Goal: Information Seeking & Learning: Learn about a topic

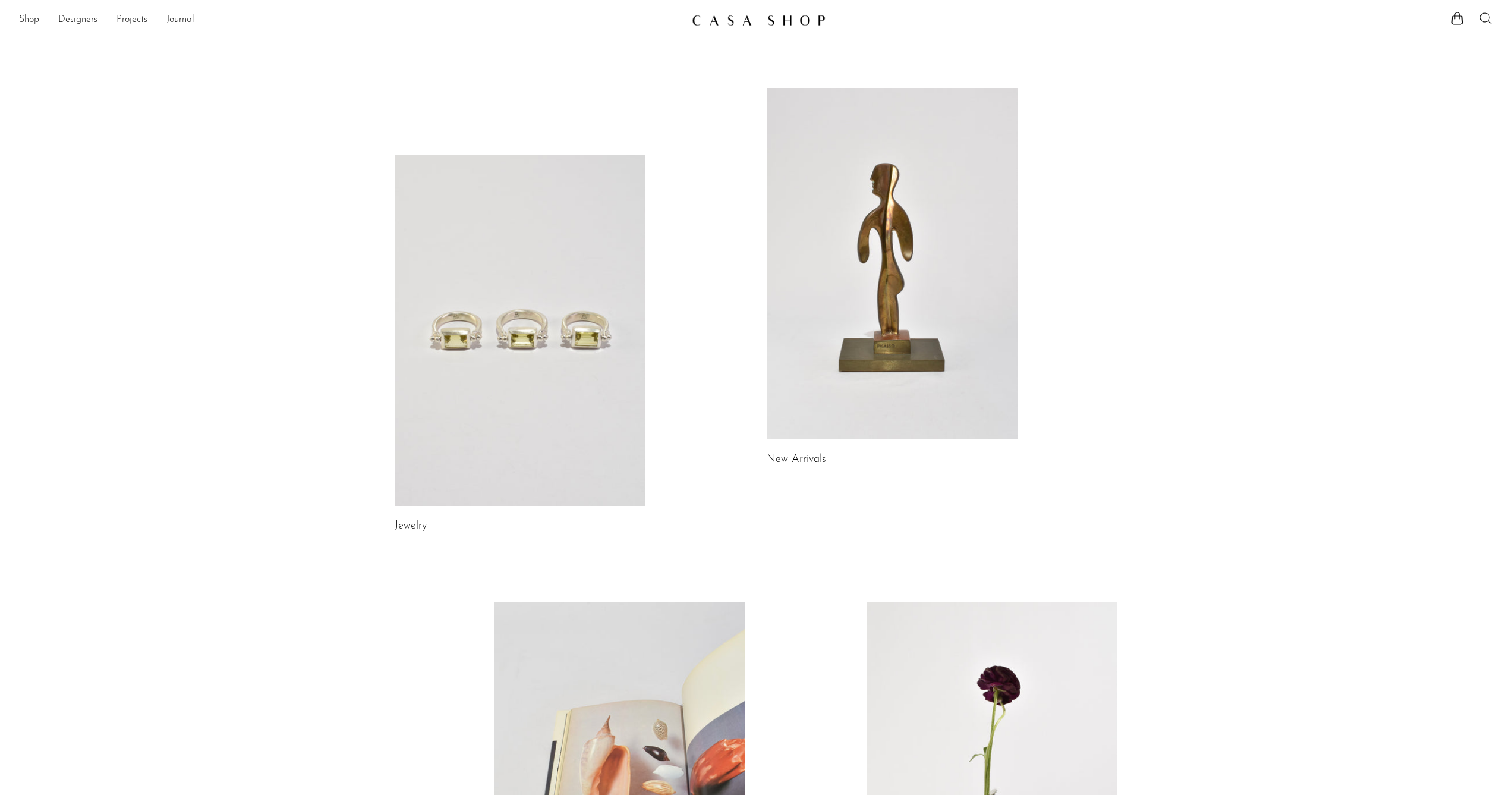
click at [516, 348] on link at bounding box center [519, 330] width 250 height 352
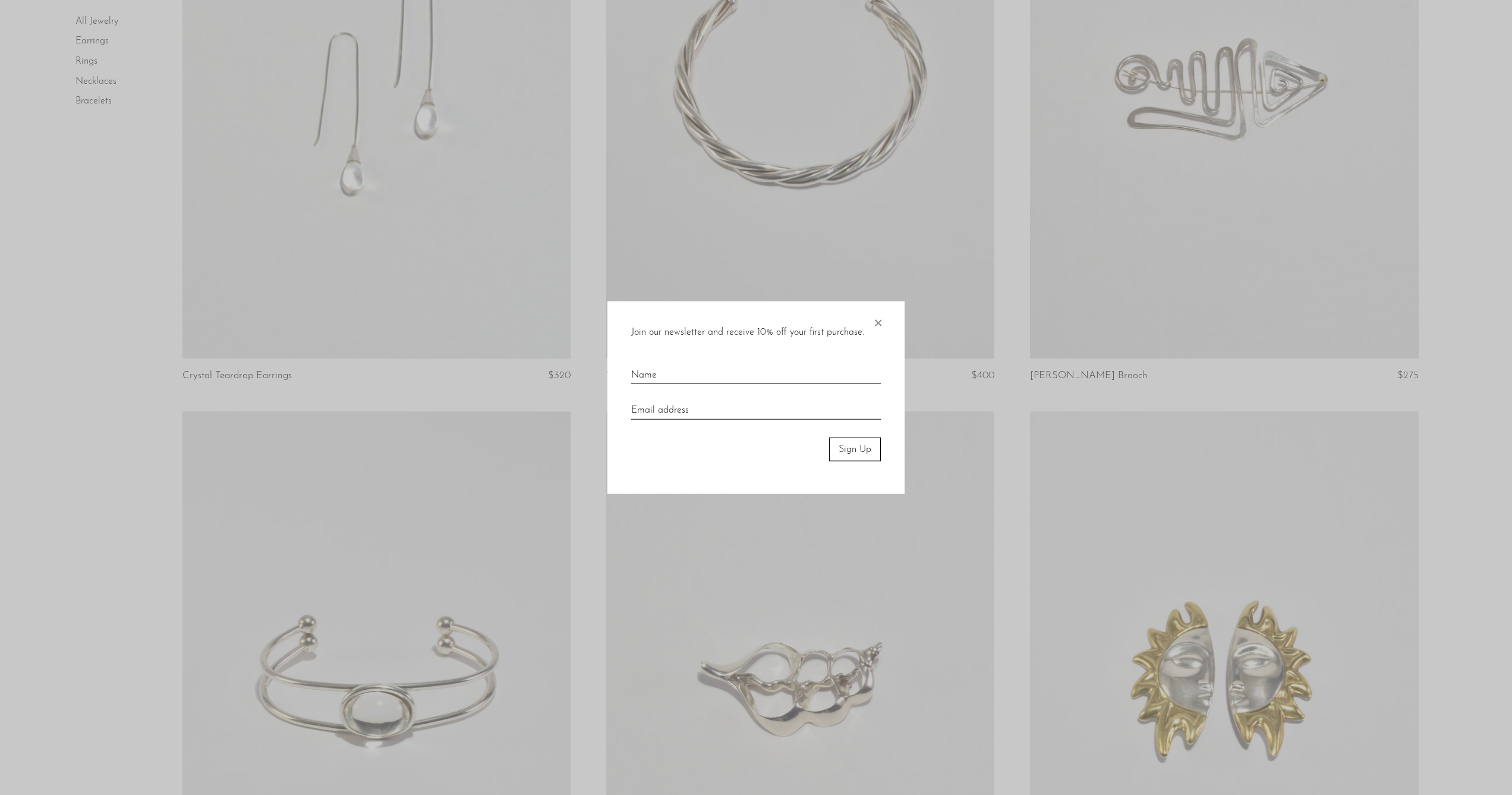
scroll to position [303, 0]
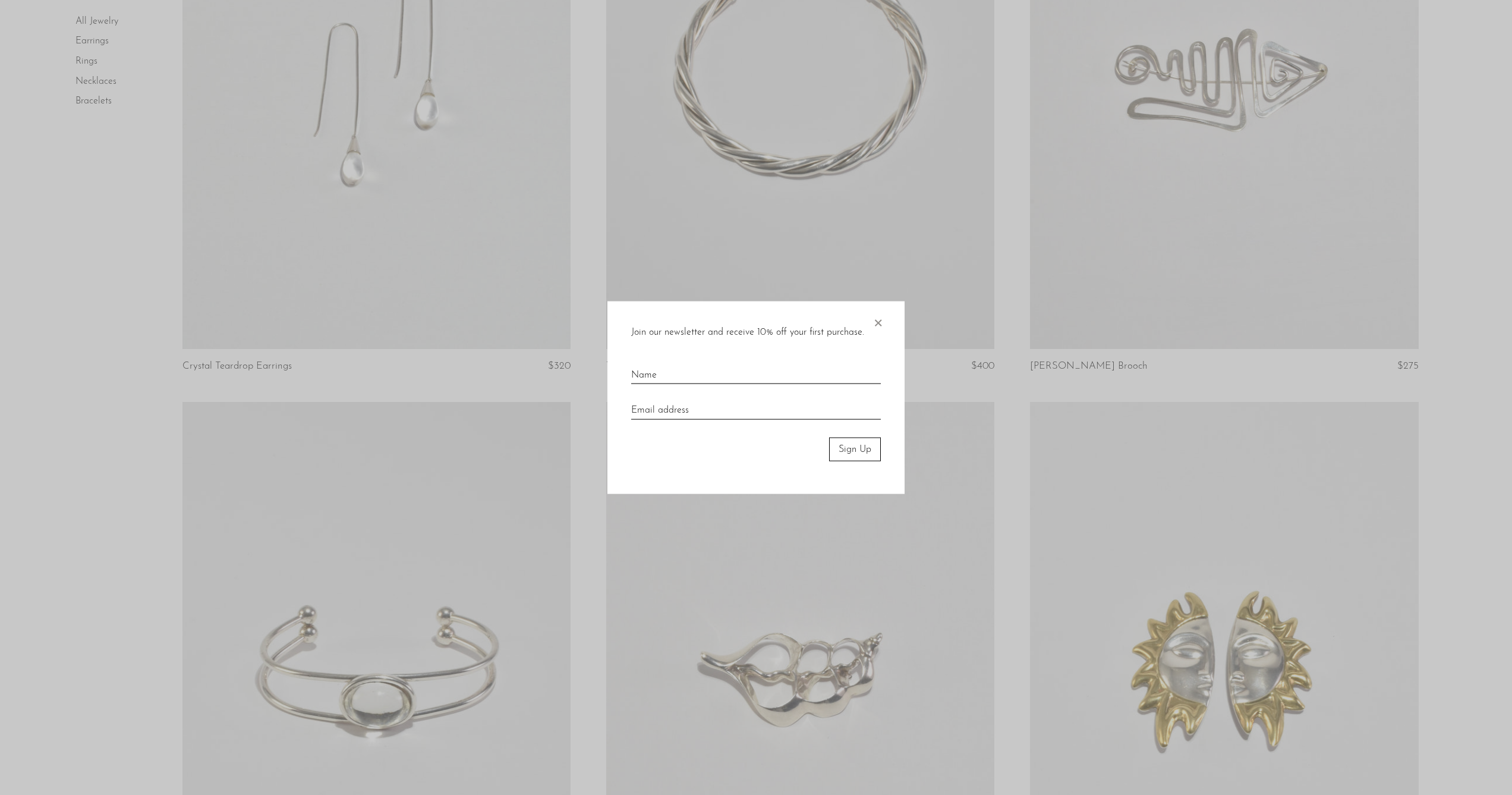
click at [881, 324] on span "×" at bounding box center [878, 319] width 12 height 38
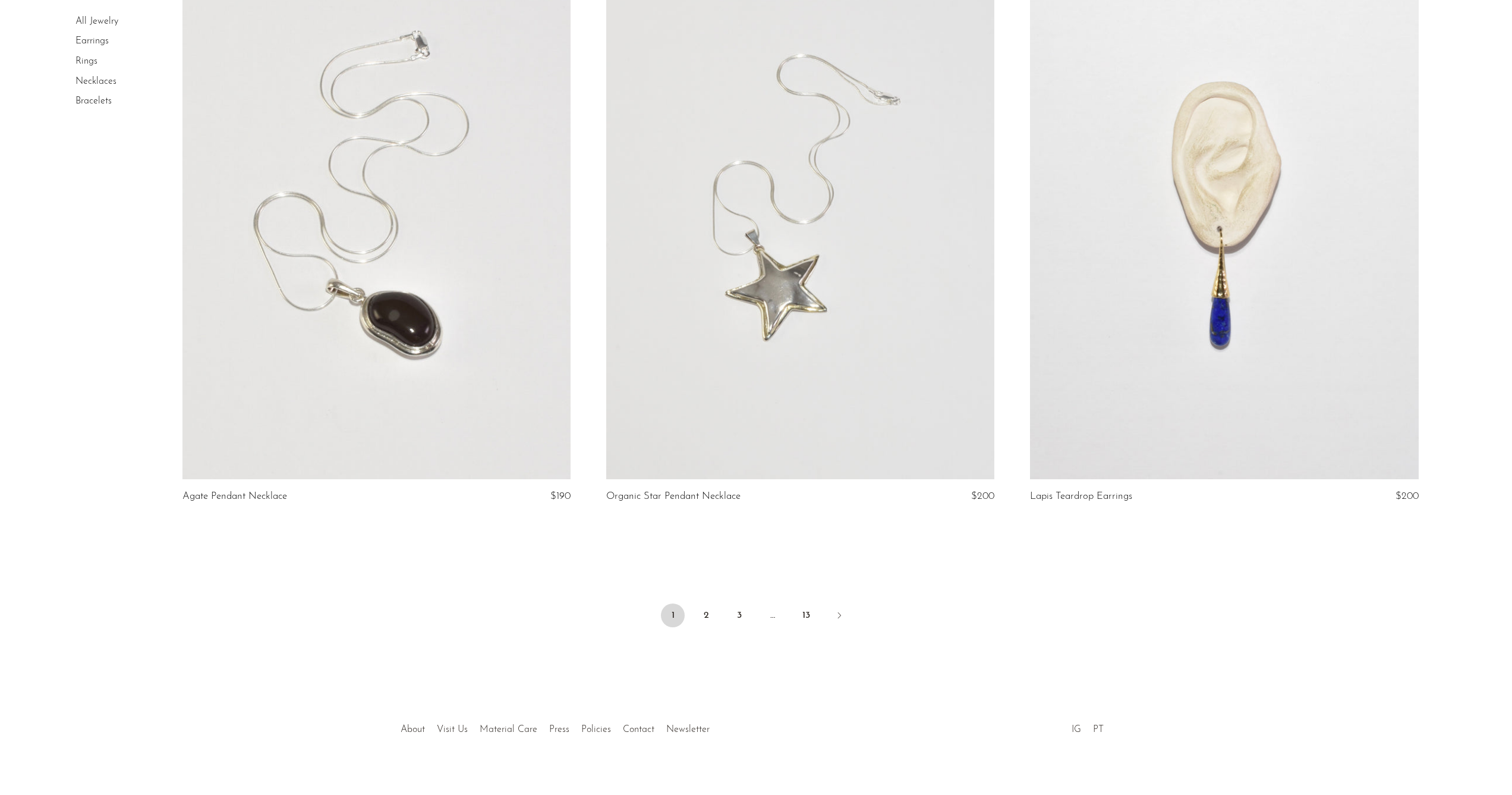
scroll to position [6745, 0]
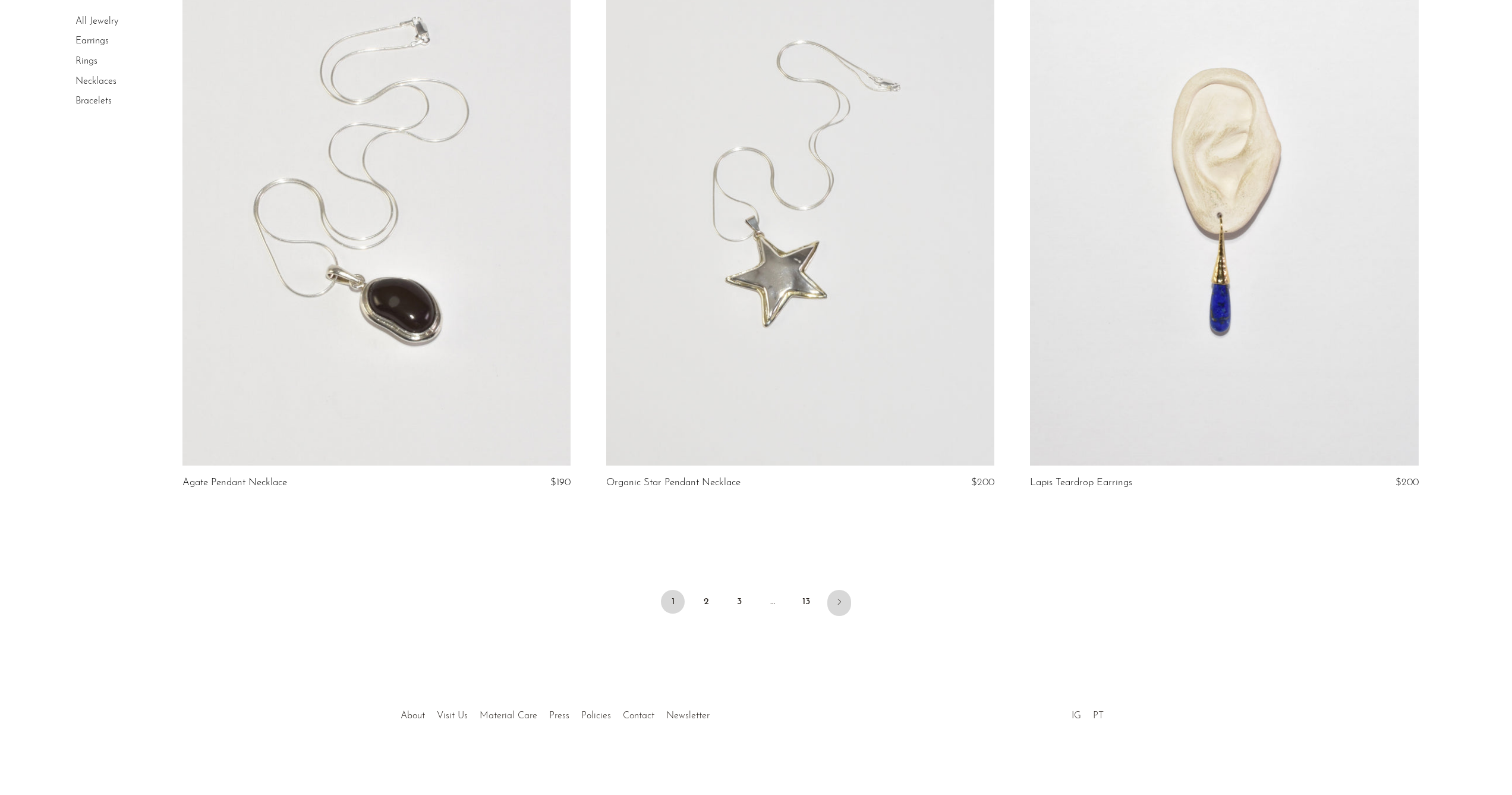
click at [839, 600] on icon "Next" at bounding box center [839, 601] width 3 height 6
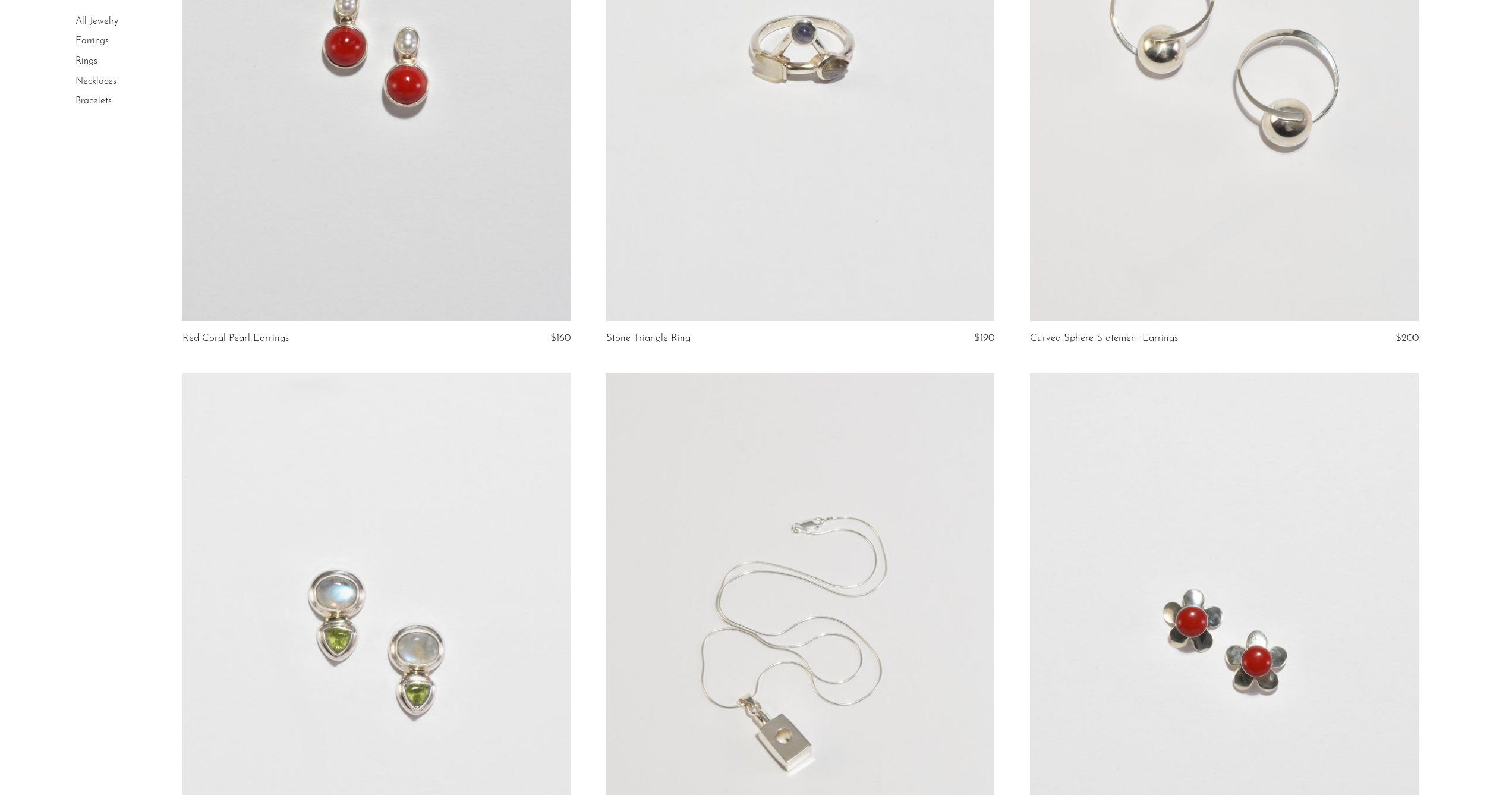
scroll to position [1503, 0]
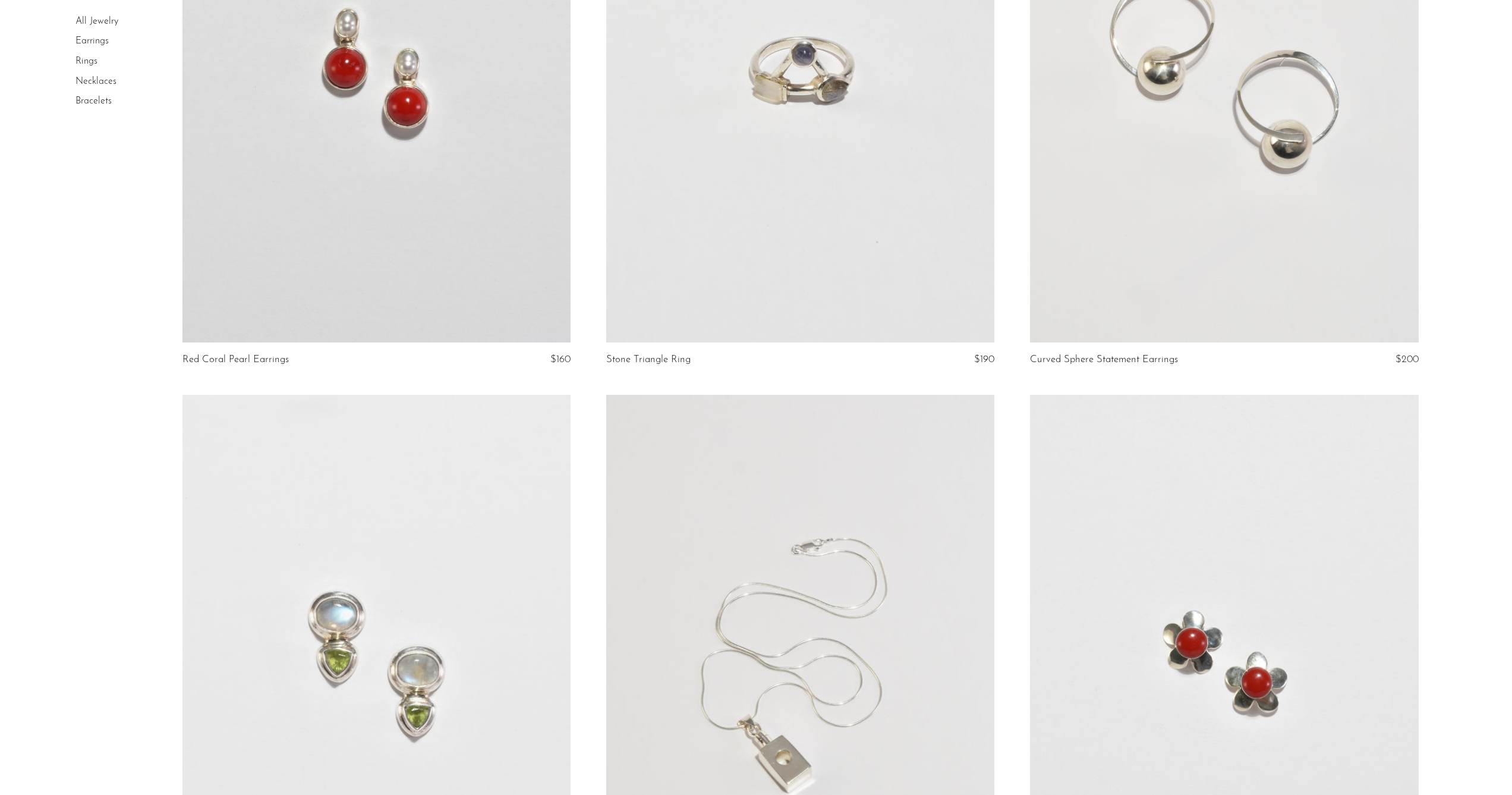
click at [96, 72] on li "Necklaces" at bounding box center [120, 83] width 89 height 20
click at [97, 81] on link "Necklaces" at bounding box center [96, 82] width 41 height 9
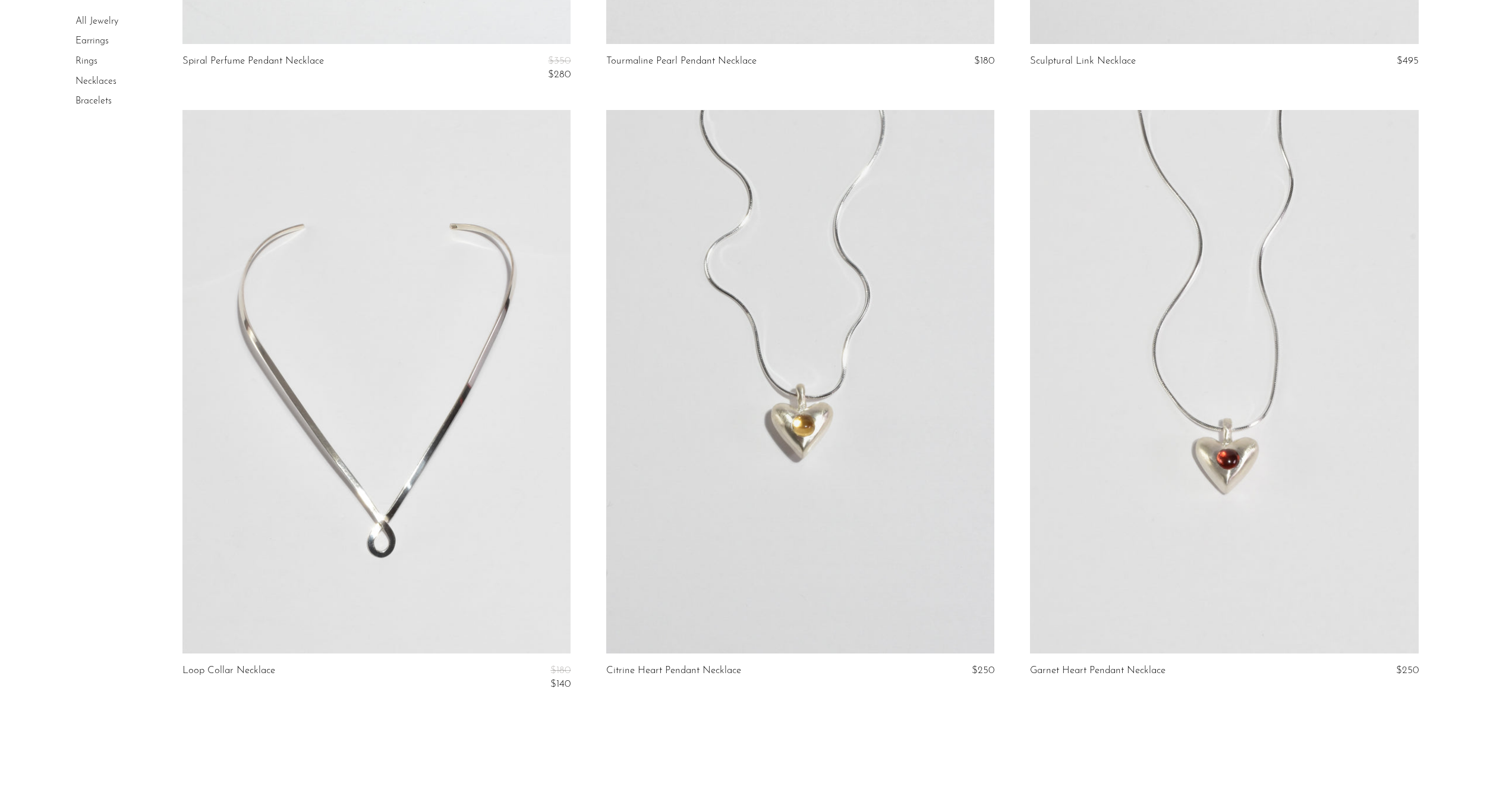
scroll to position [6692, 0]
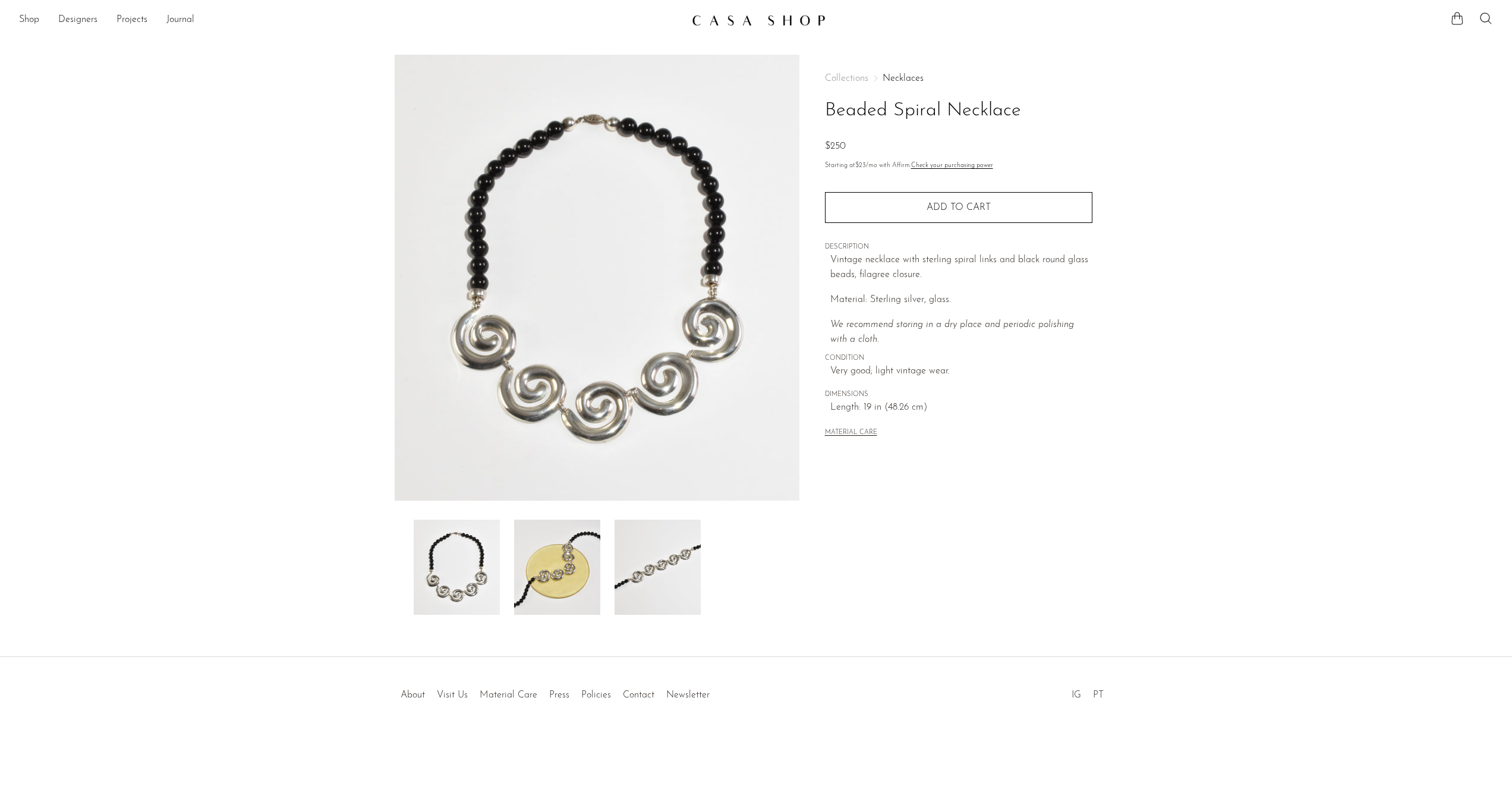
click at [551, 569] on img at bounding box center [557, 567] width 86 height 96
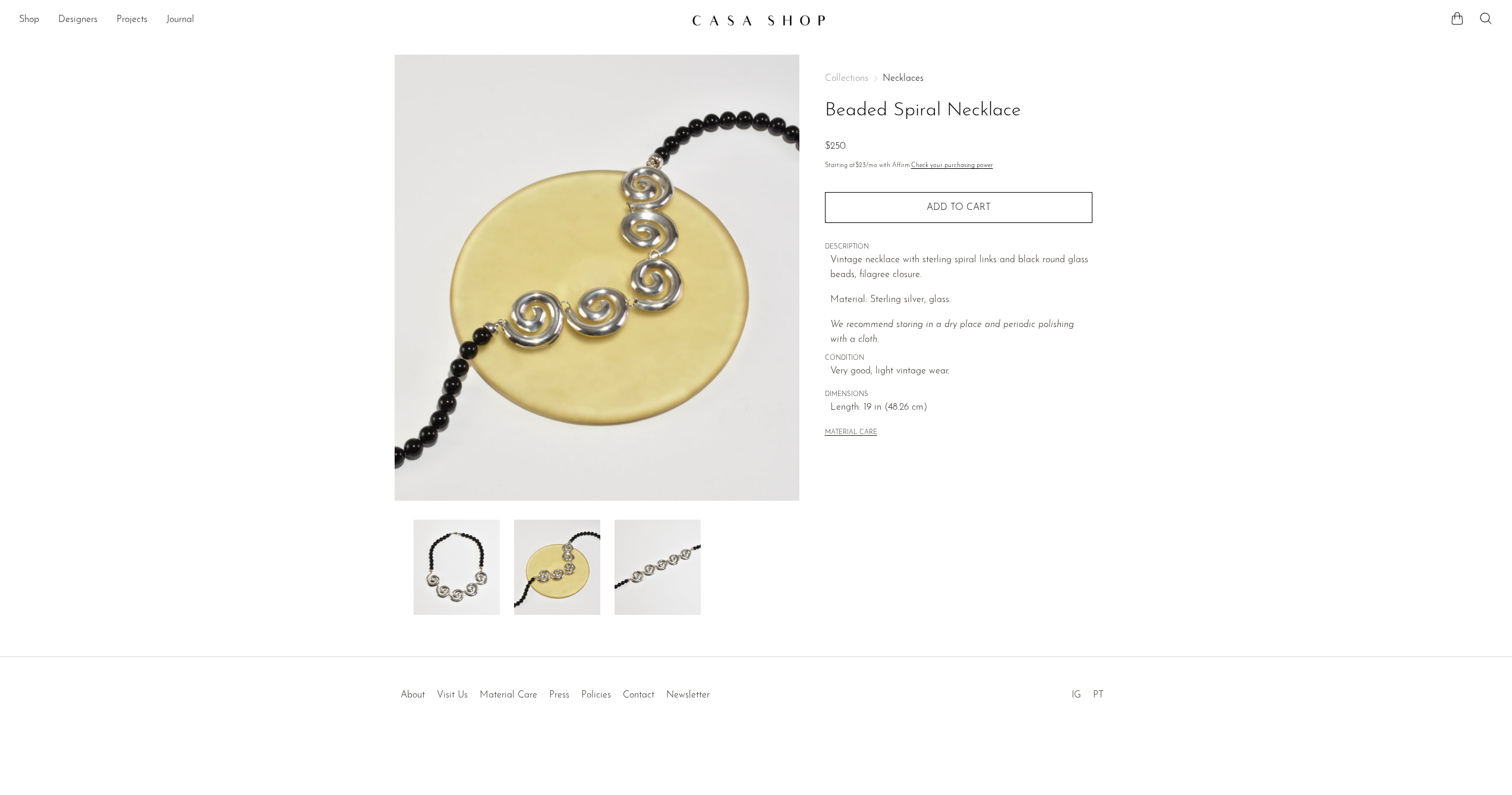
click at [571, 560] on img at bounding box center [557, 567] width 86 height 96
click at [486, 552] on img at bounding box center [456, 567] width 86 height 96
